Goal: Check status: Check status

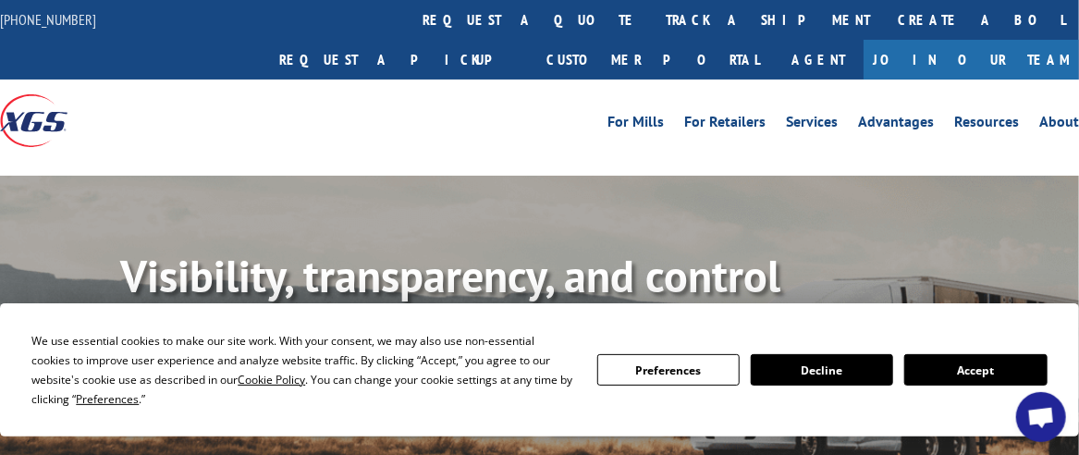
click at [652, 18] on link "track a shipment" at bounding box center [768, 20] width 232 height 40
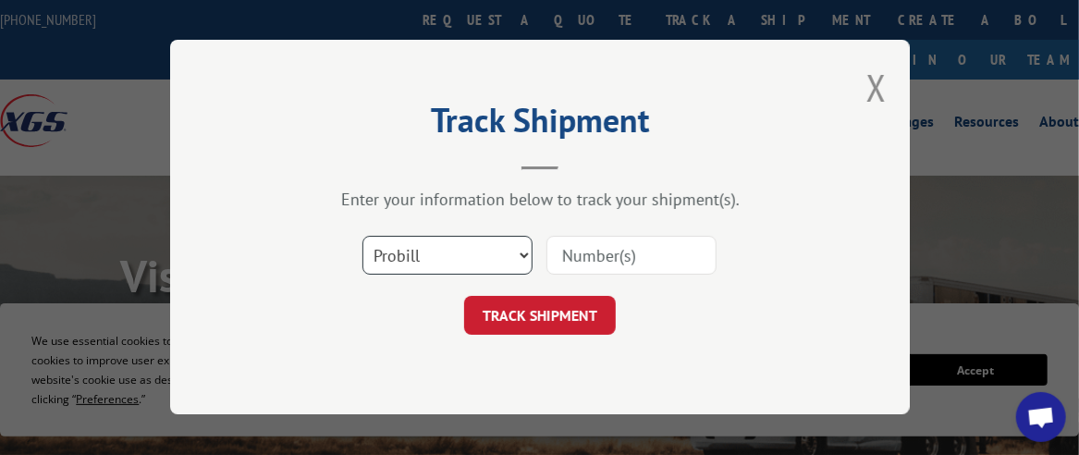
click at [414, 256] on select "Select category... Probill BOL PO" at bounding box center [447, 256] width 170 height 39
select select "bol"
click at [362, 237] on select "Select category... Probill BOL PO" at bounding box center [447, 256] width 170 height 39
click at [403, 249] on select "Select category... Probill BOL PO" at bounding box center [447, 256] width 170 height 39
click at [516, 256] on select "Select category... Probill BOL PO" at bounding box center [447, 256] width 170 height 39
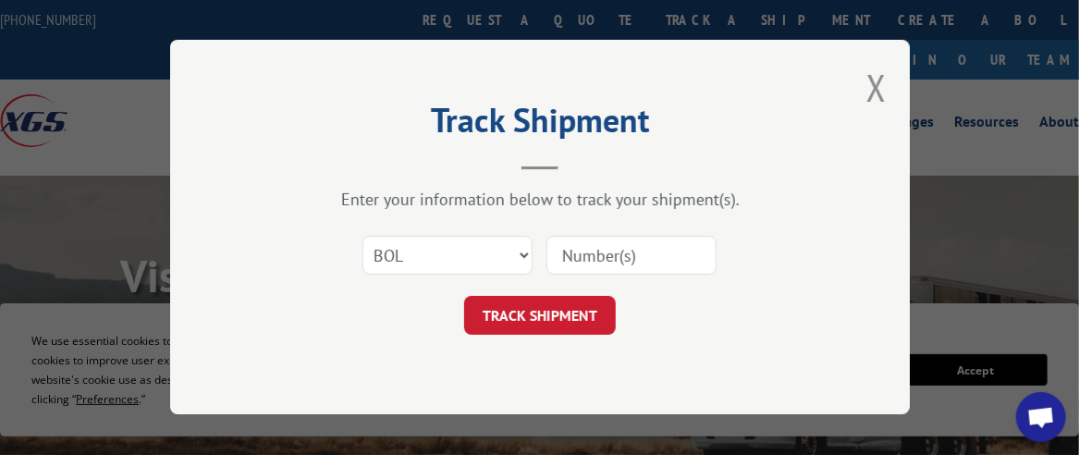
click at [591, 264] on input at bounding box center [632, 256] width 170 height 39
paste input "2869530"
type input "2869530"
click at [541, 318] on button "TRACK SHIPMENT" at bounding box center [540, 316] width 152 height 39
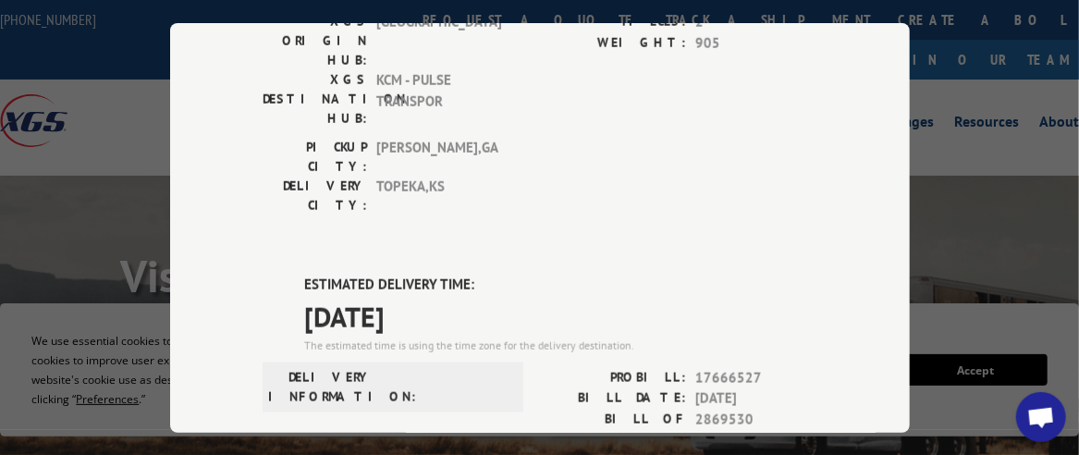
scroll to position [23, 0]
